Goal: Find contact information: Find contact information

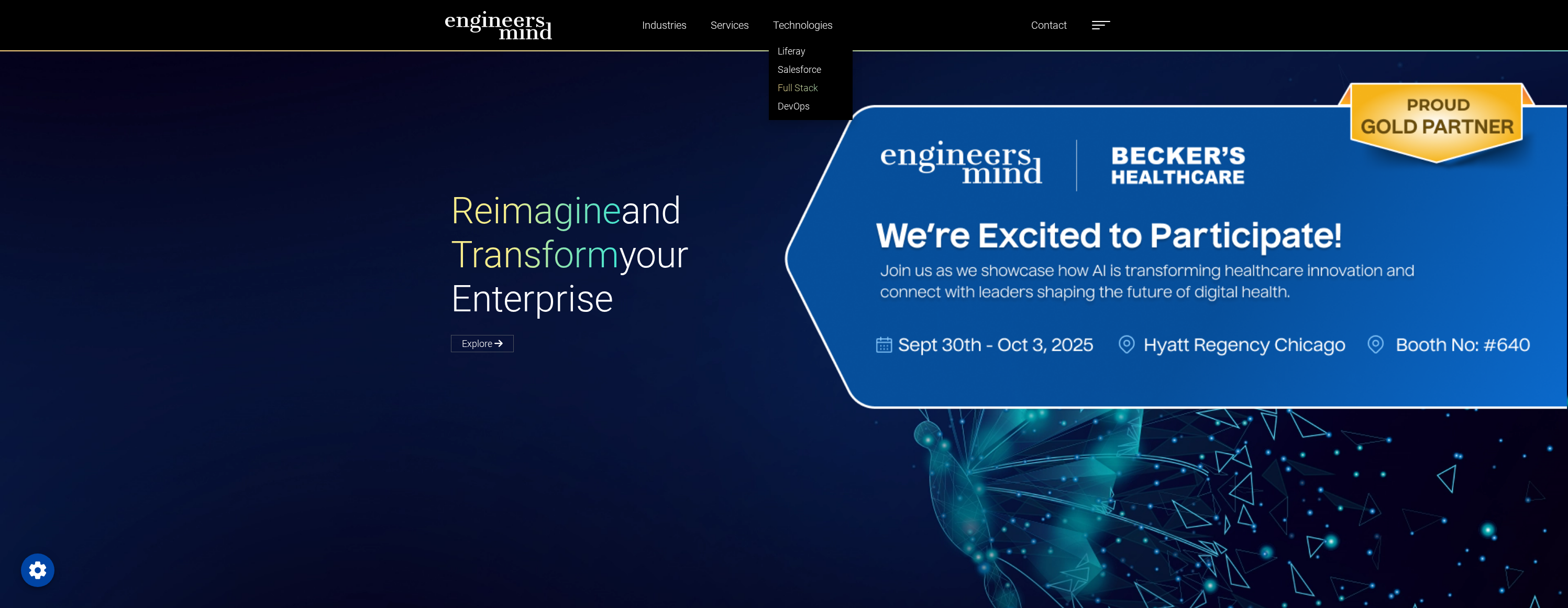
click at [796, 88] on link "Full Stack" at bounding box center [811, 88] width 83 height 18
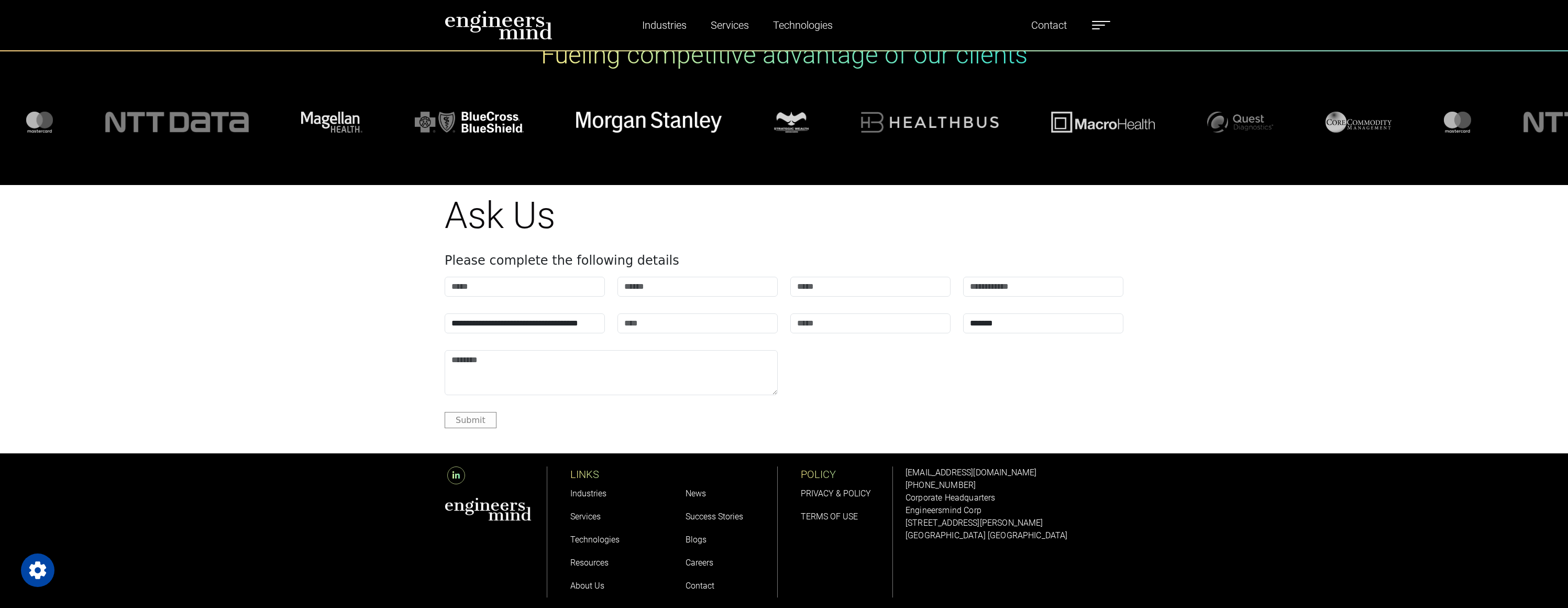
scroll to position [8477, 0]
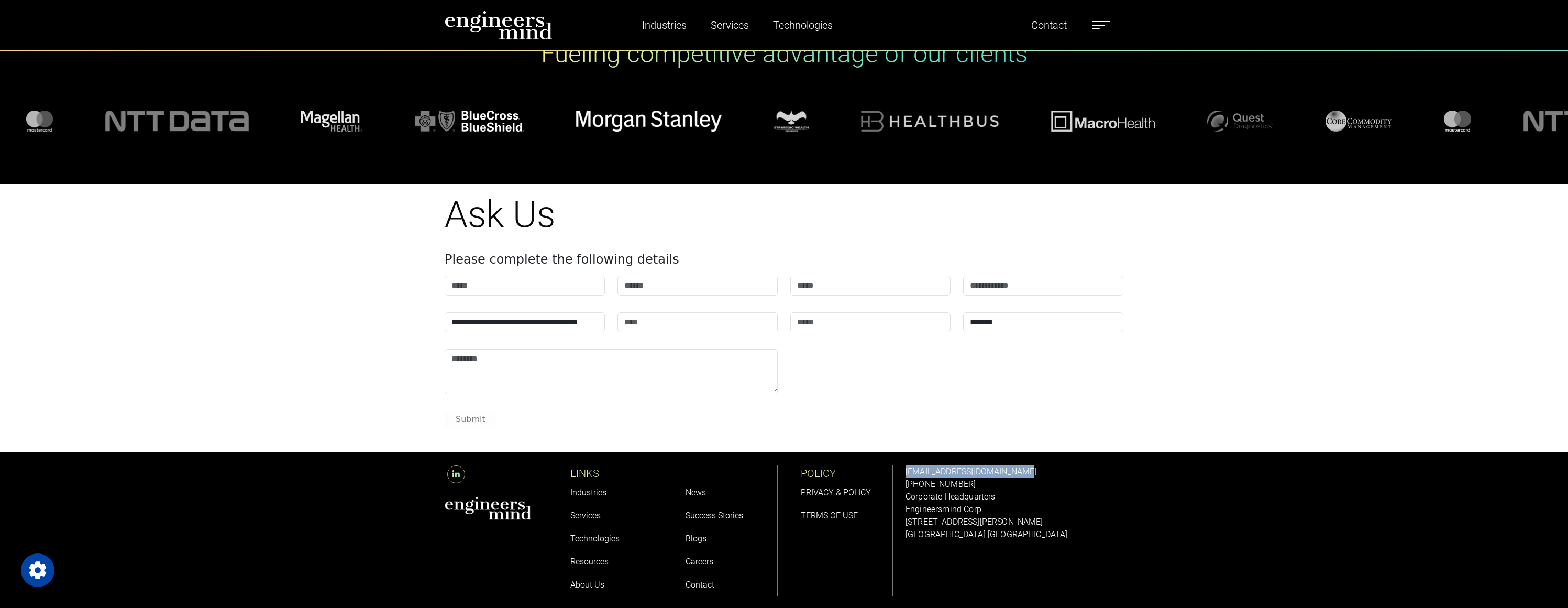
drag, startPoint x: 1031, startPoint y: 471, endPoint x: 908, endPoint y: 467, distance: 123.1
click at [908, 467] on p "[EMAIL_ADDRESS][DOMAIN_NAME]" at bounding box center [1014, 472] width 218 height 13
copy link "[EMAIL_ADDRESS][DOMAIN_NAME]"
click at [923, 506] on p "Engineersmind Corp" at bounding box center [1014, 509] width 218 height 13
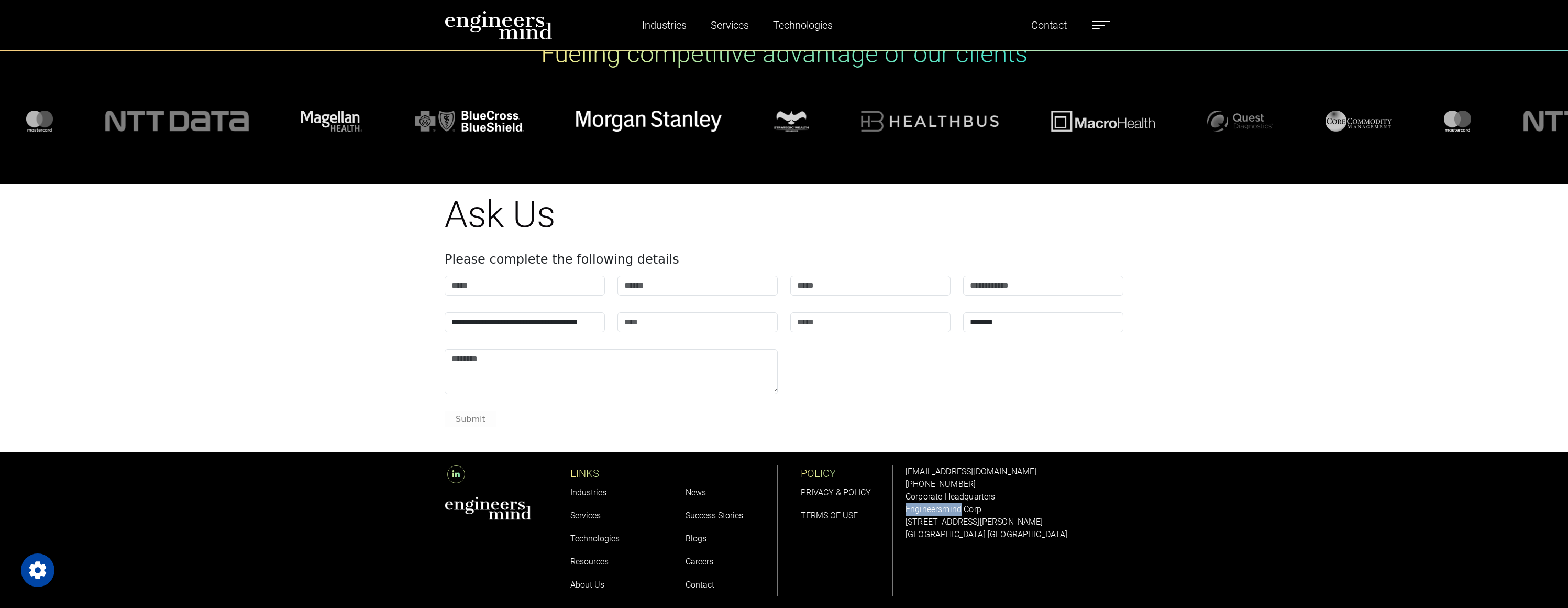
copy p "Engineersmind"
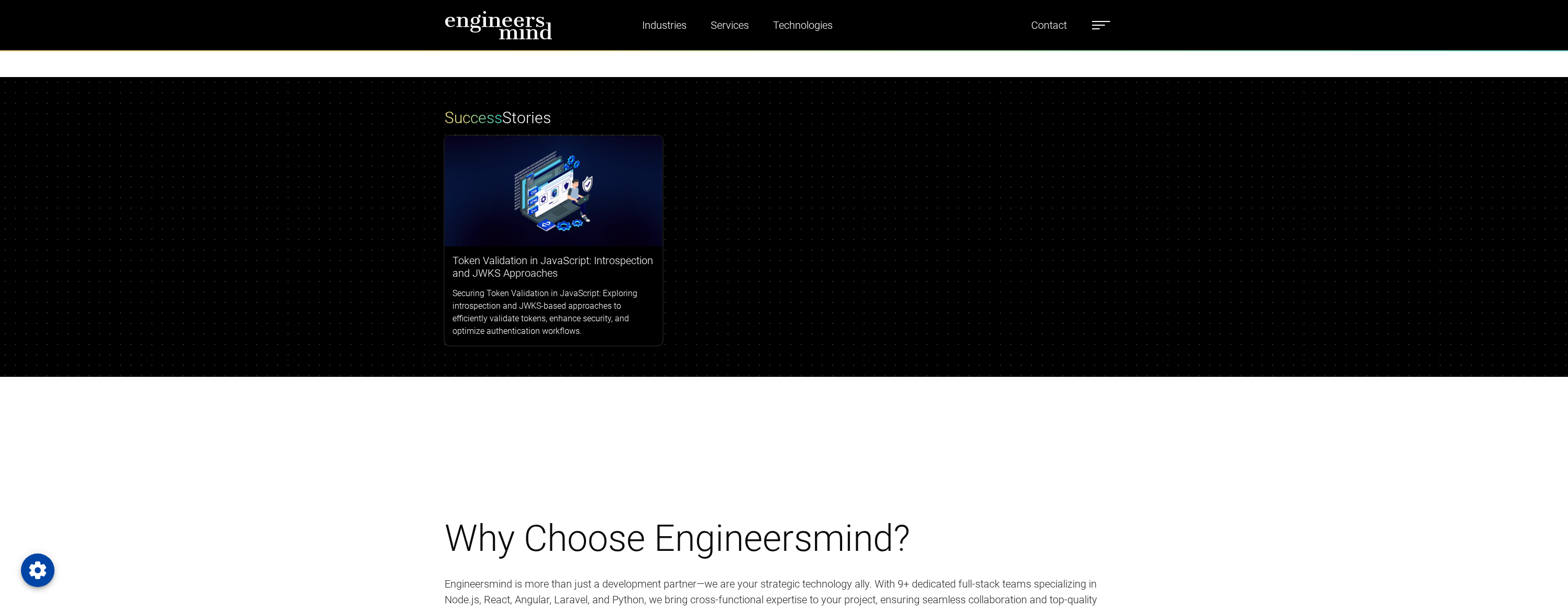
scroll to position [6758, 0]
